Goal: Navigation & Orientation: Find specific page/section

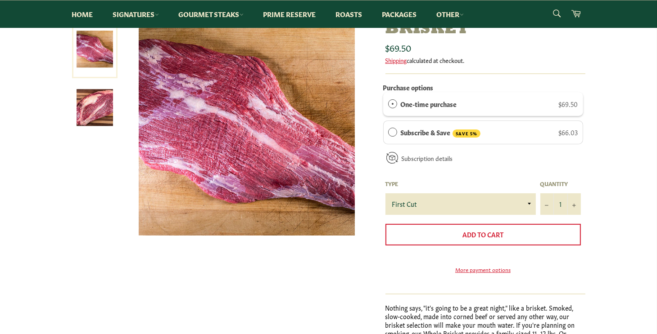
scroll to position [137, 0]
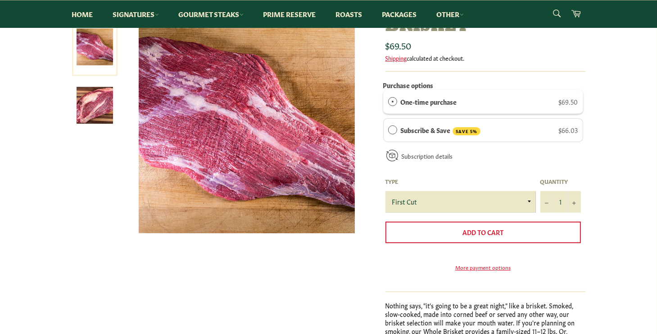
click at [523, 199] on select "First Cut Whole" at bounding box center [460, 202] width 150 height 22
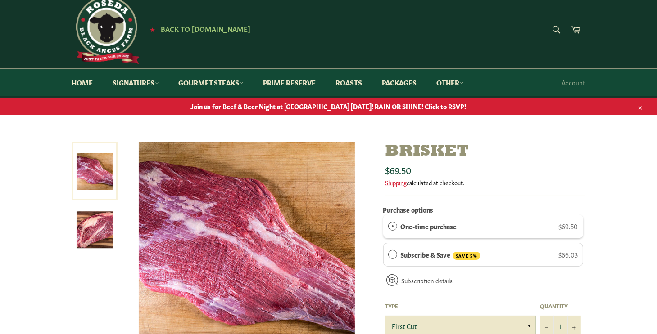
scroll to position [0, 0]
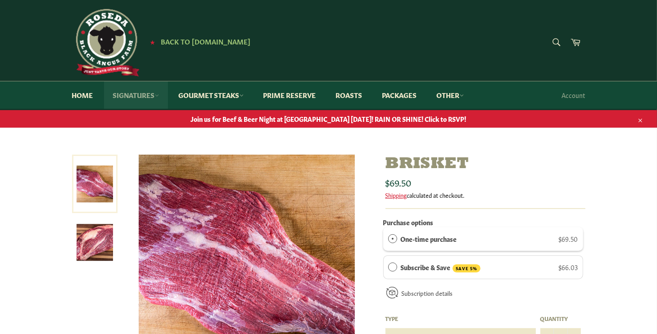
click at [133, 99] on link "Signatures" at bounding box center [136, 94] width 64 height 27
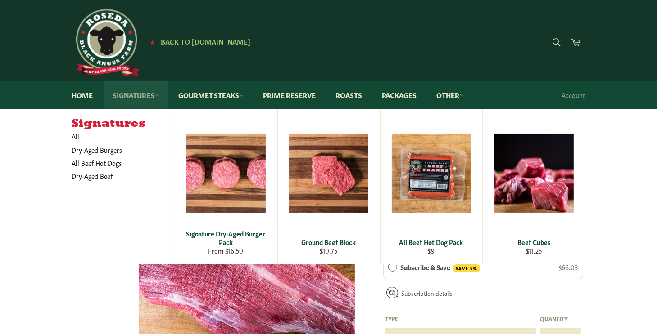
click at [133, 99] on link "Signatures" at bounding box center [136, 94] width 64 height 27
